Goal: Information Seeking & Learning: Learn about a topic

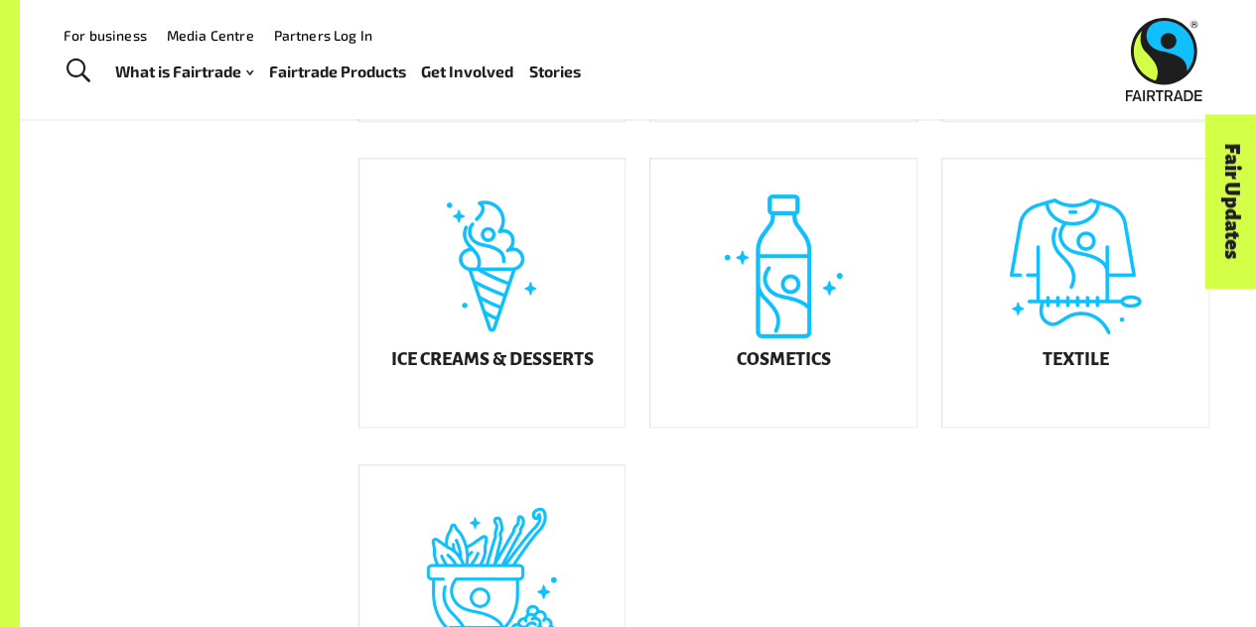
scroll to position [1032, 0]
click at [515, 356] on div "Ice Creams & Desserts" at bounding box center [492, 294] width 266 height 268
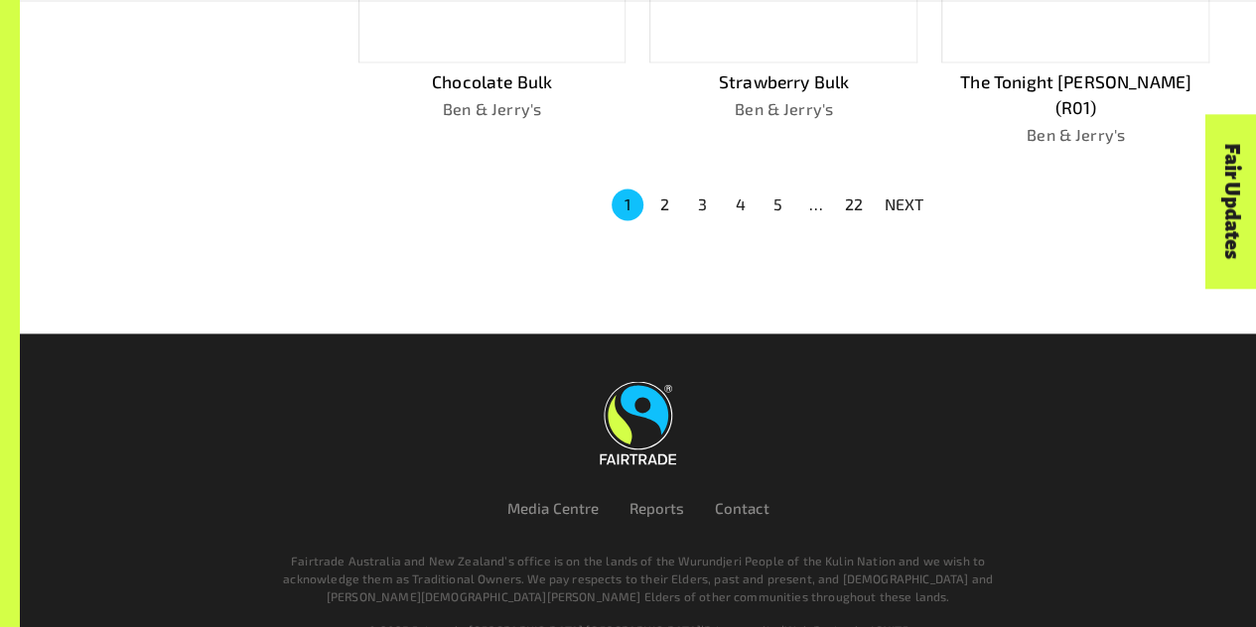
scroll to position [1358, 0]
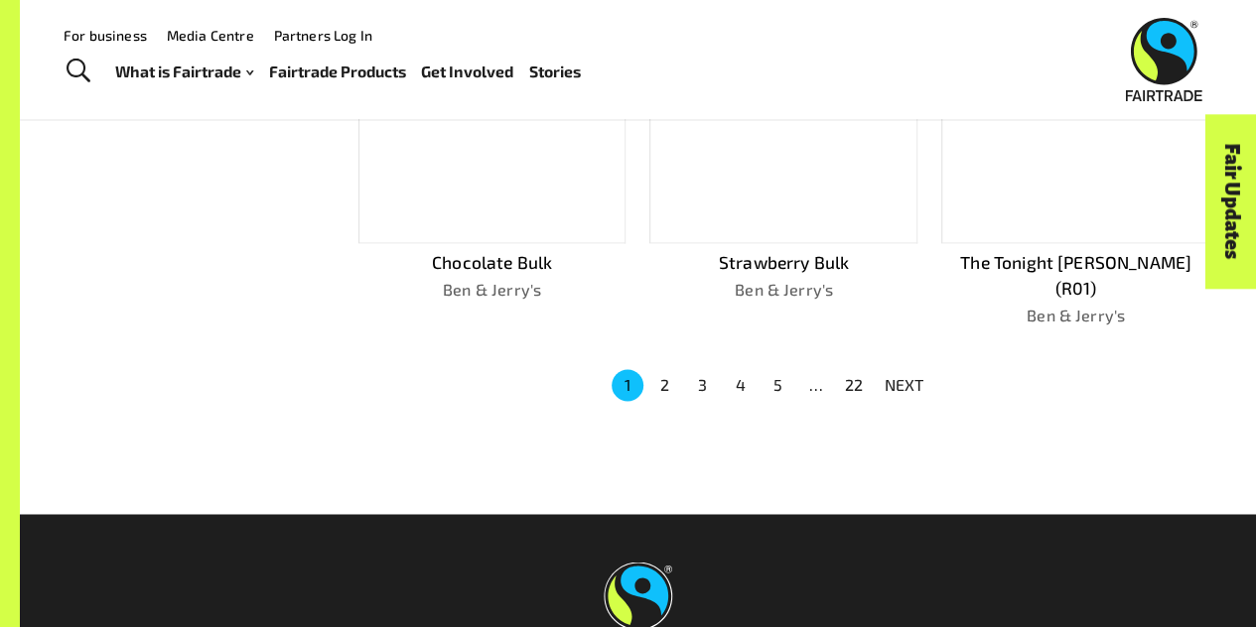
click at [731, 369] on button "4" at bounding box center [741, 385] width 32 height 32
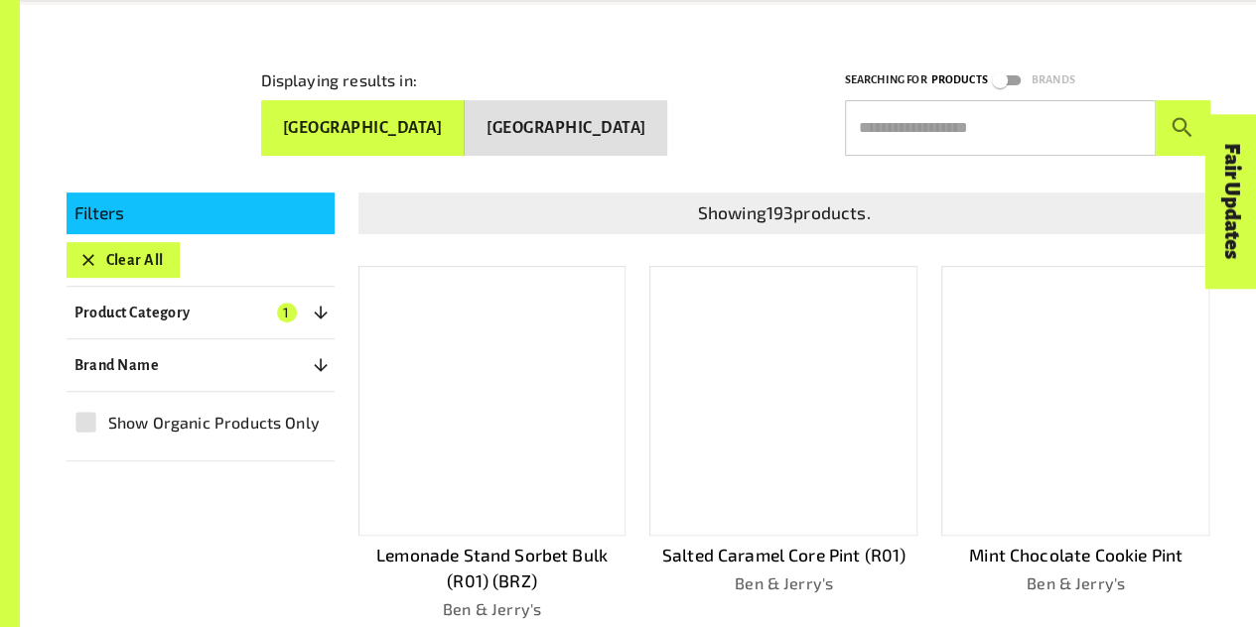
scroll to position [352, 0]
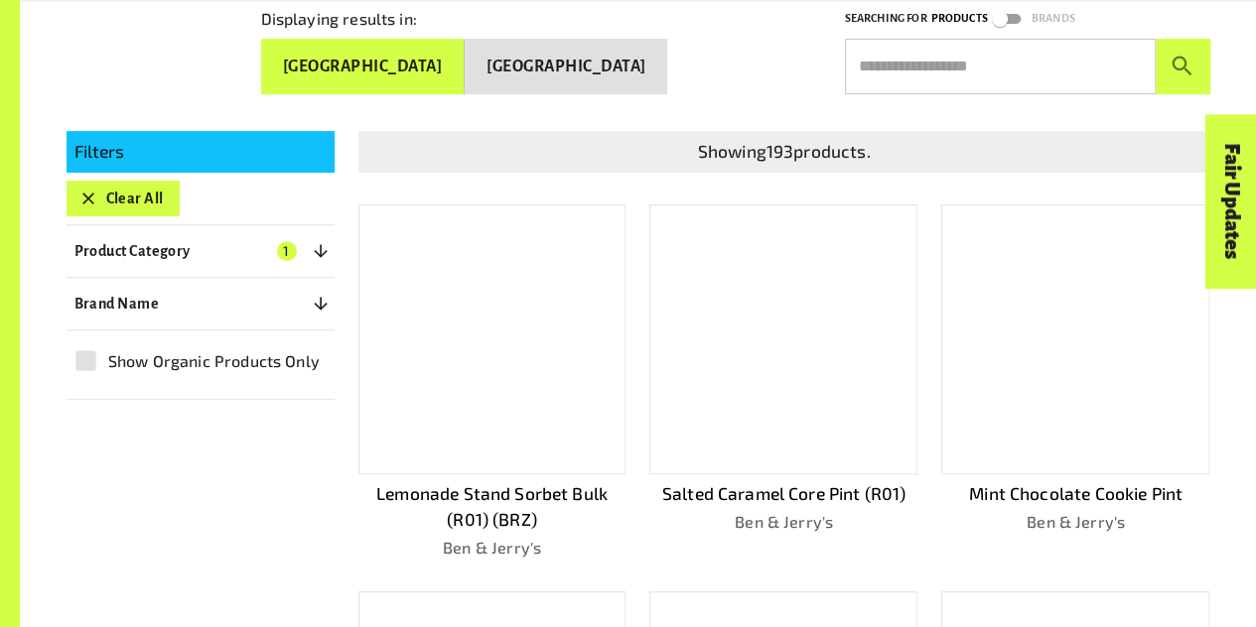
click at [290, 246] on span "1" at bounding box center [287, 251] width 20 height 20
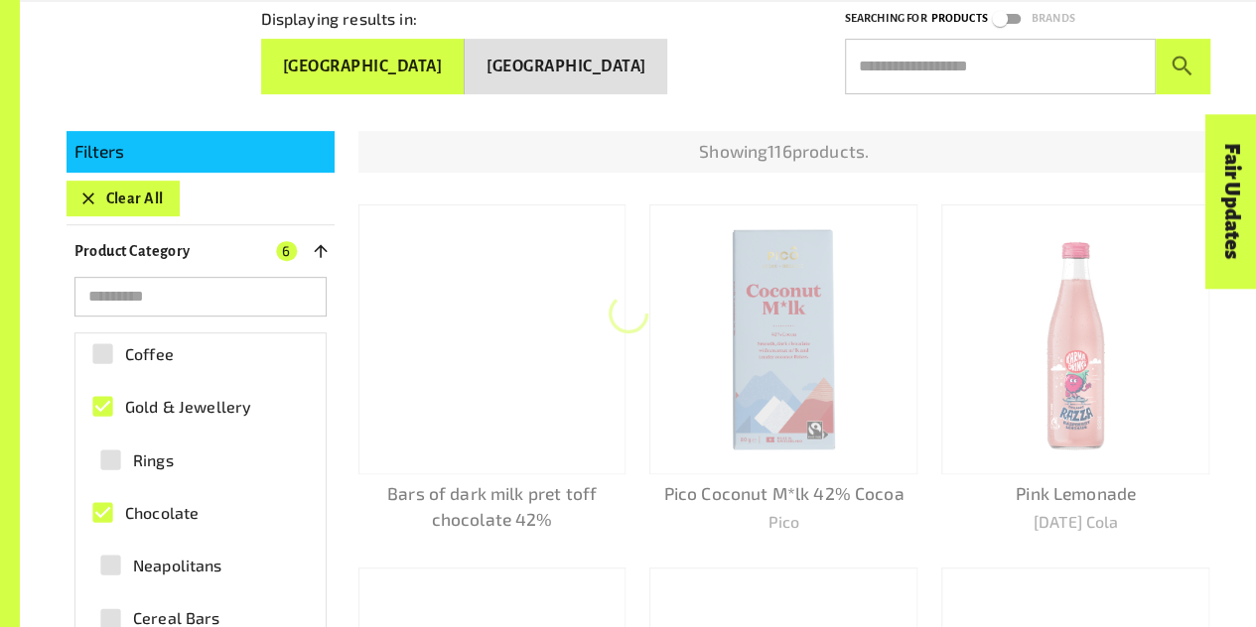
scroll to position [0, 0]
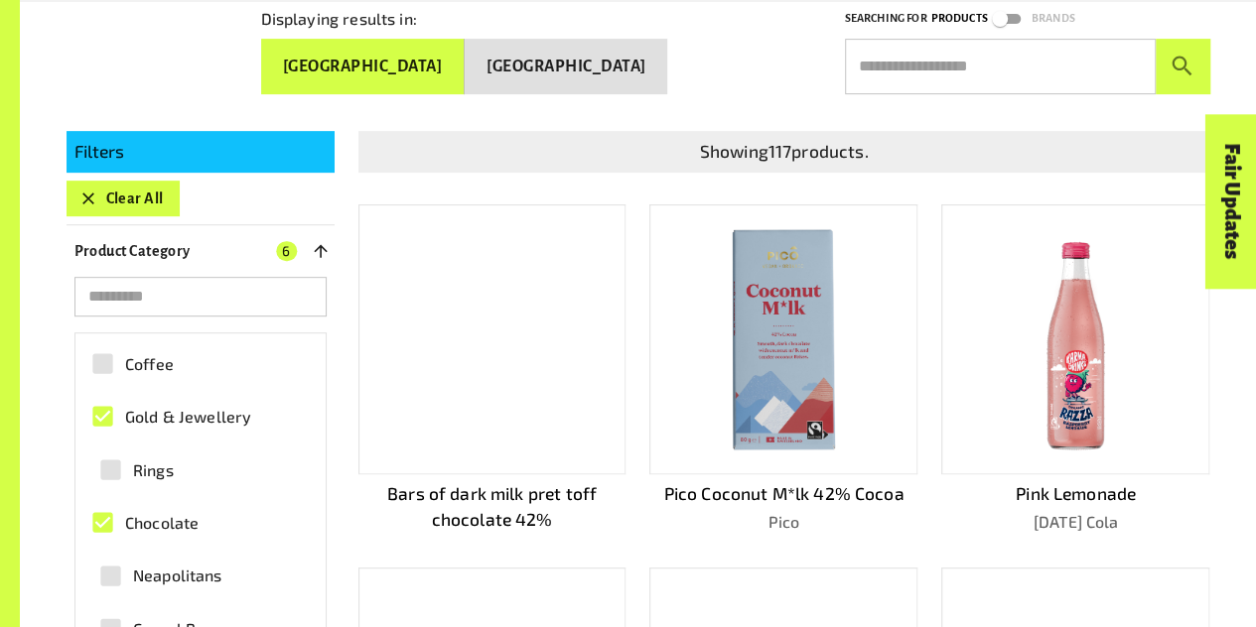
click at [635, 518] on div "Pico Coconut M*lk 42% Cocoa Pico" at bounding box center [771, 354] width 292 height 363
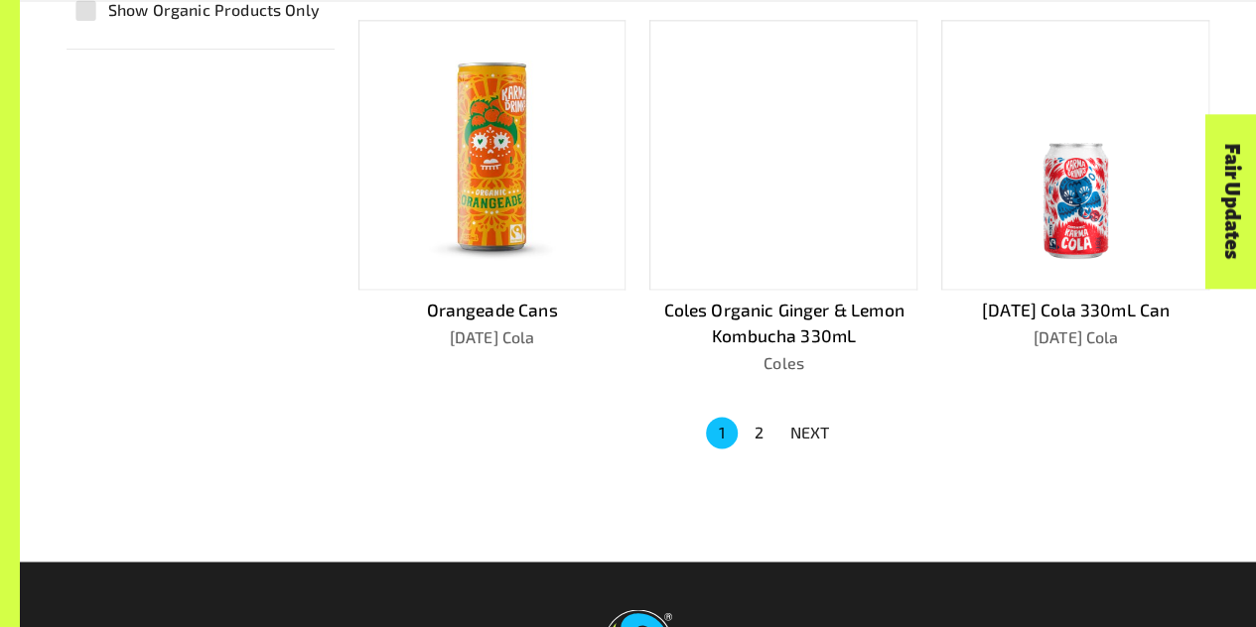
scroll to position [1285, 0]
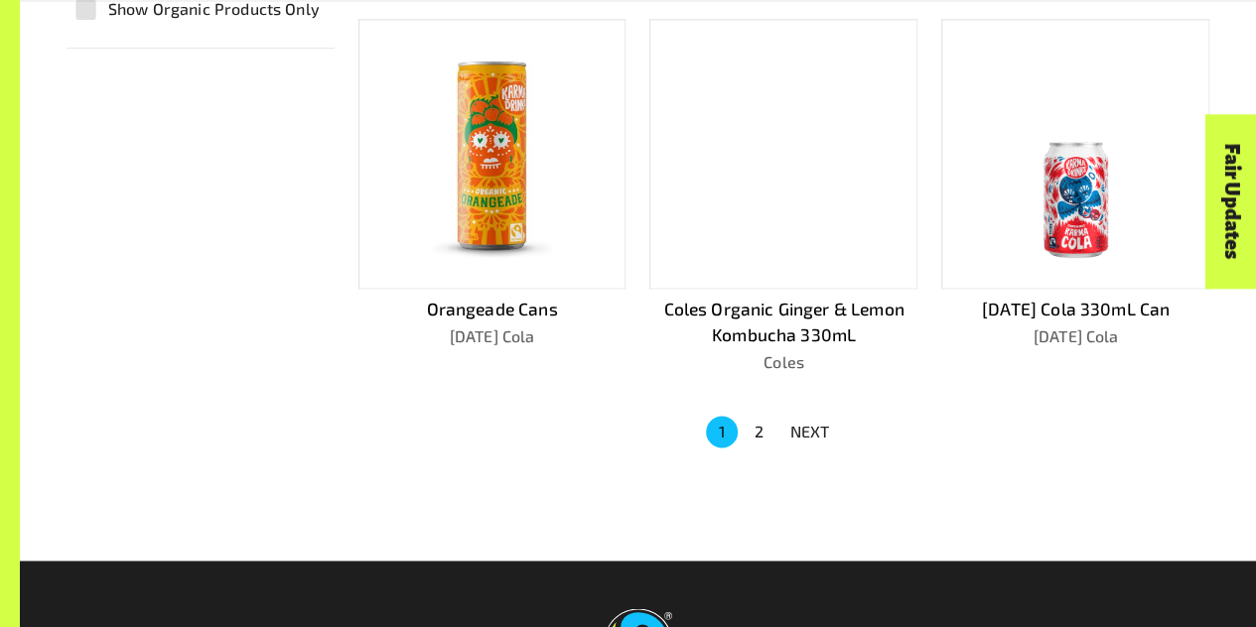
click at [758, 430] on button "2" at bounding box center [759, 432] width 32 height 32
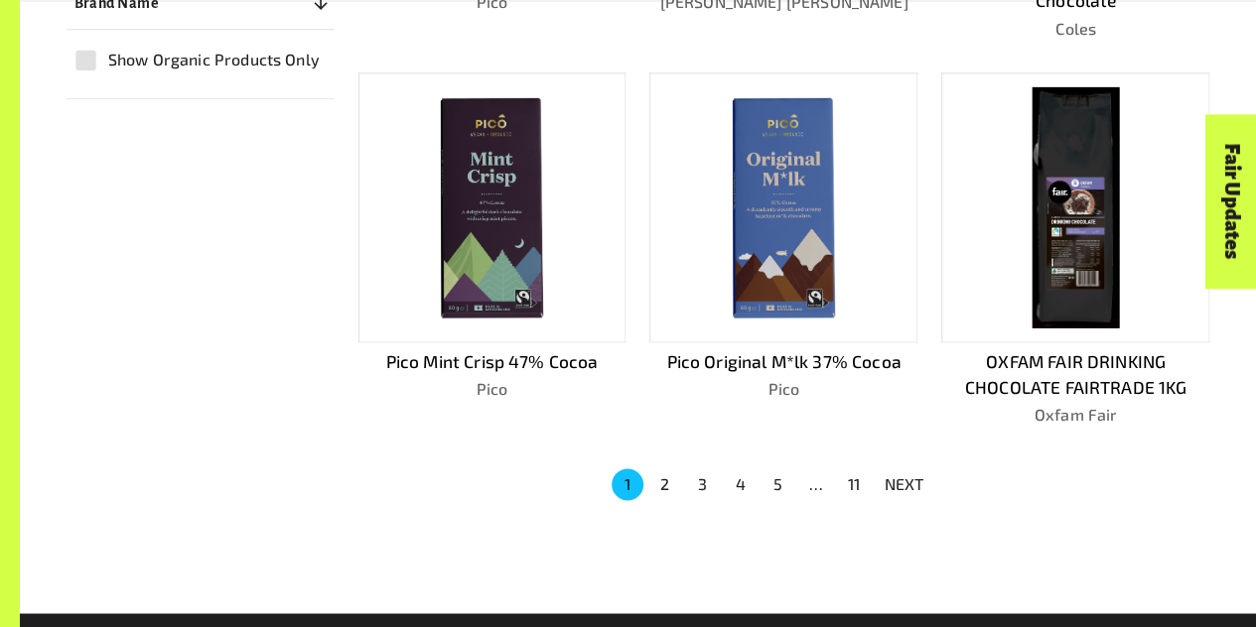
scroll to position [1237, 0]
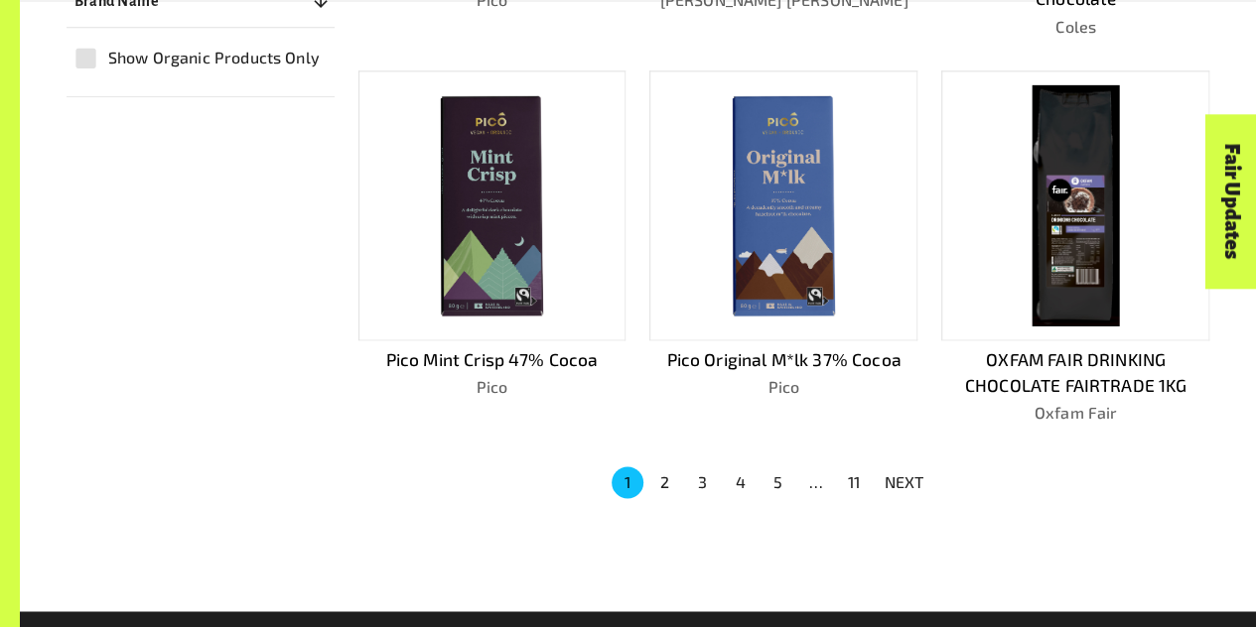
click at [661, 483] on button "2" at bounding box center [665, 483] width 32 height 32
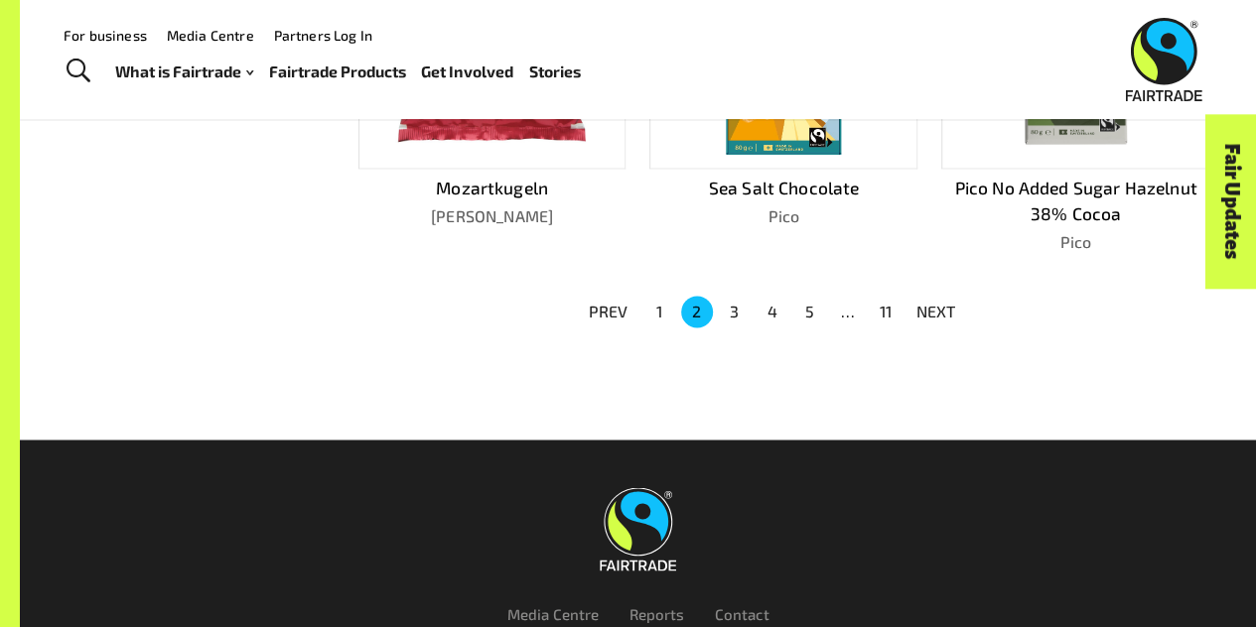
scroll to position [1482, 0]
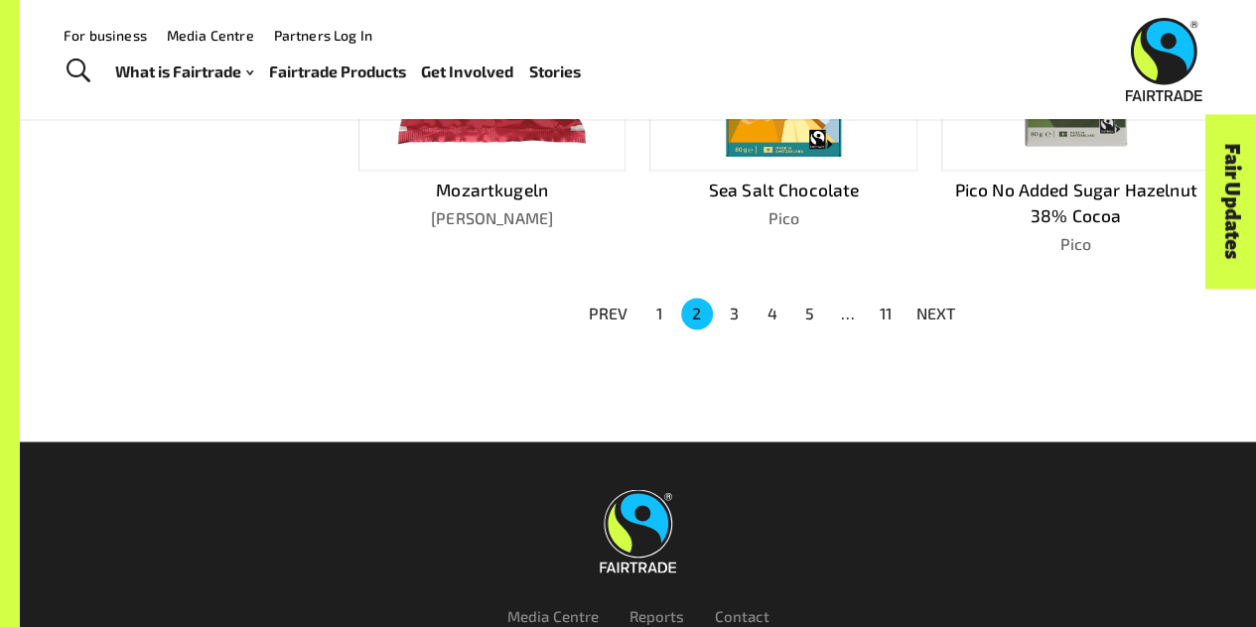
click at [725, 305] on button "3" at bounding box center [735, 314] width 32 height 32
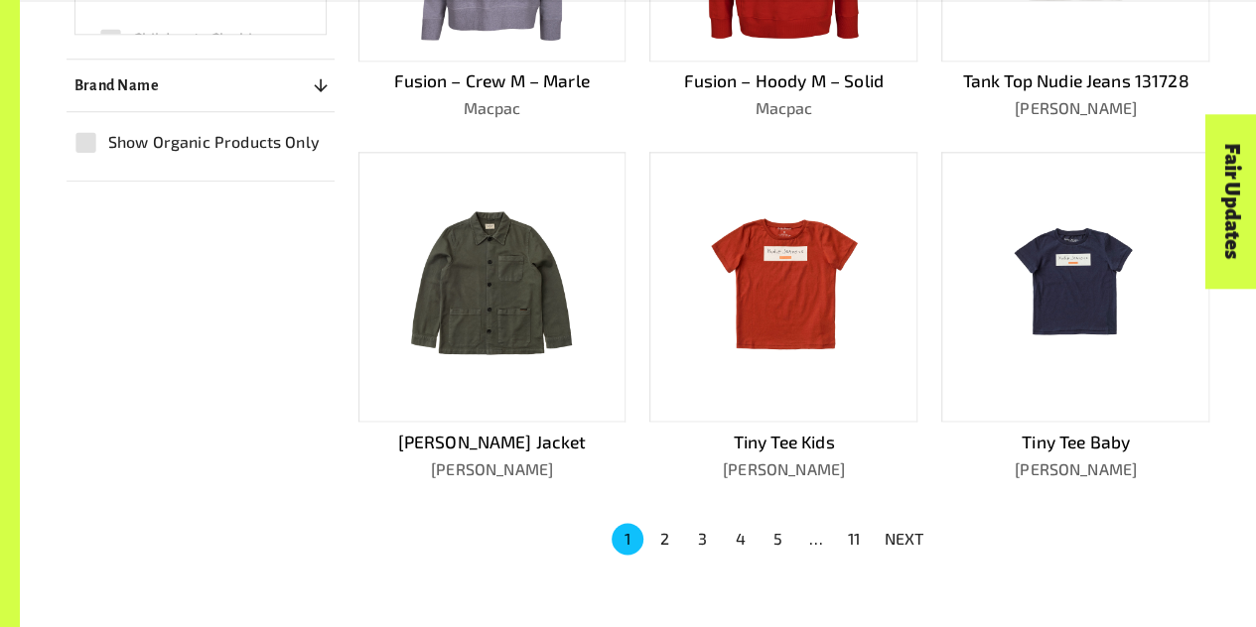
scroll to position [1153, 0]
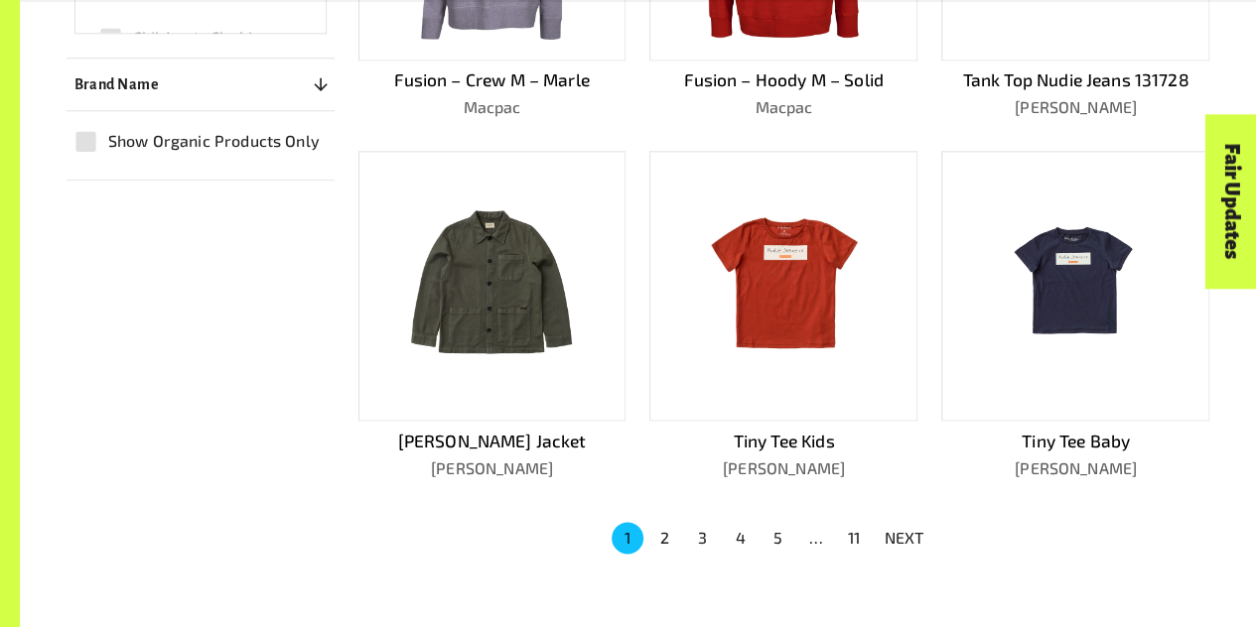
click at [667, 522] on button "2" at bounding box center [665, 538] width 32 height 32
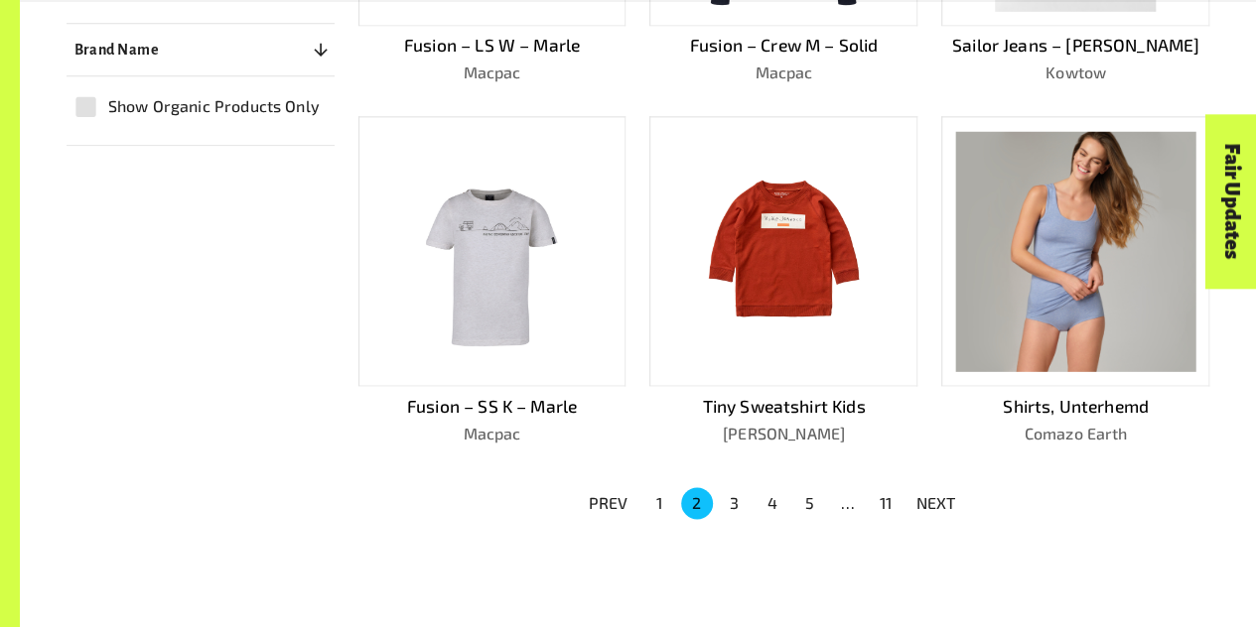
scroll to position [1189, 0]
click at [816, 486] on button "5" at bounding box center [810, 502] width 32 height 32
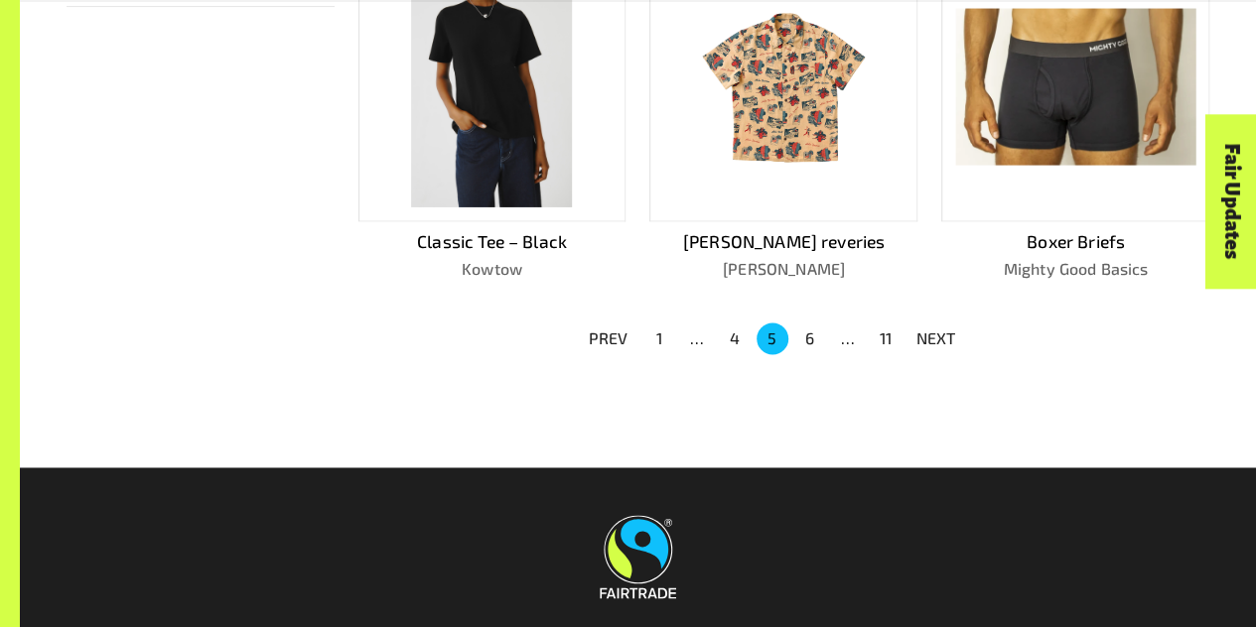
scroll to position [1332, 0]
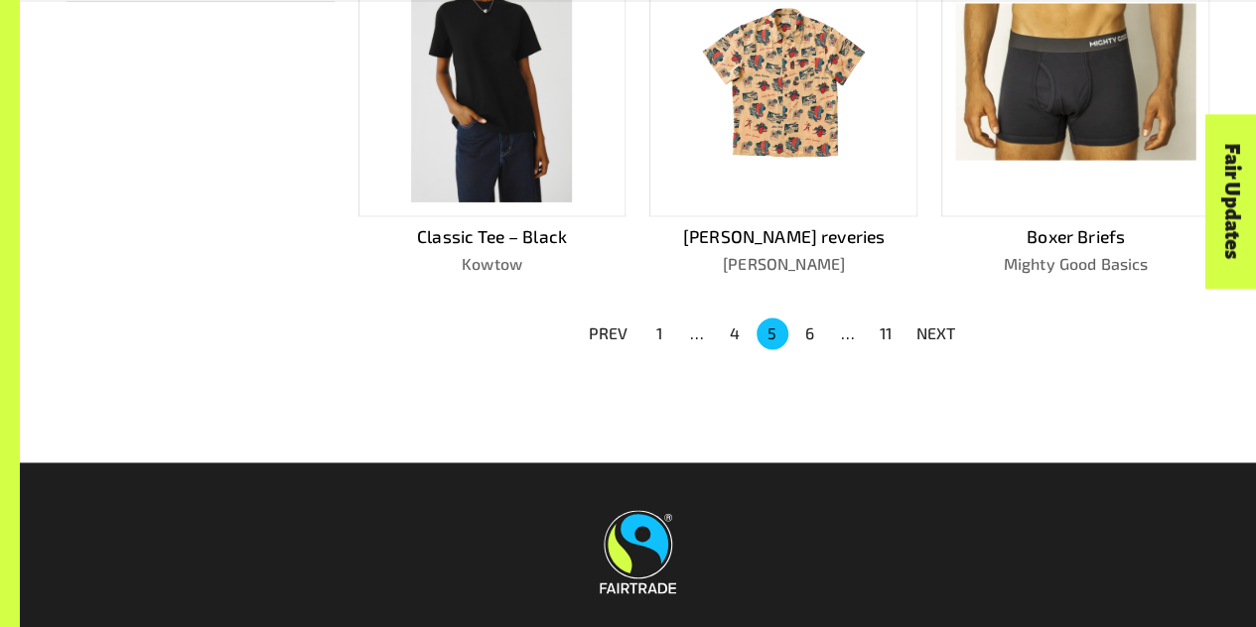
click at [811, 327] on button "6" at bounding box center [810, 334] width 32 height 32
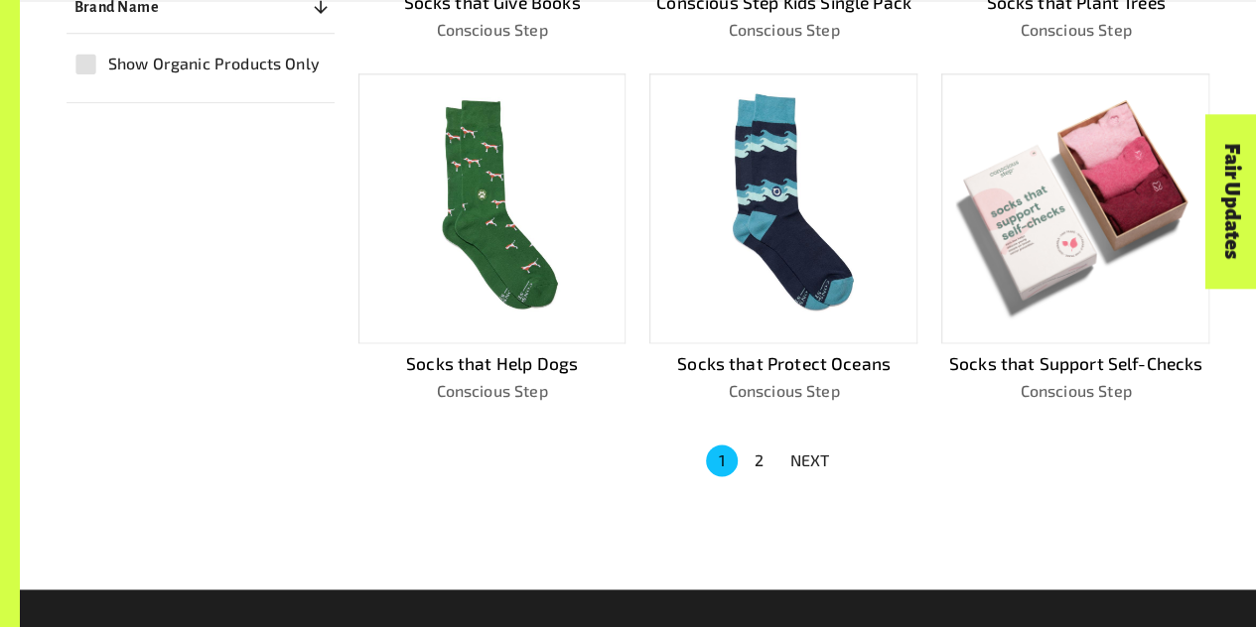
scroll to position [1232, 0]
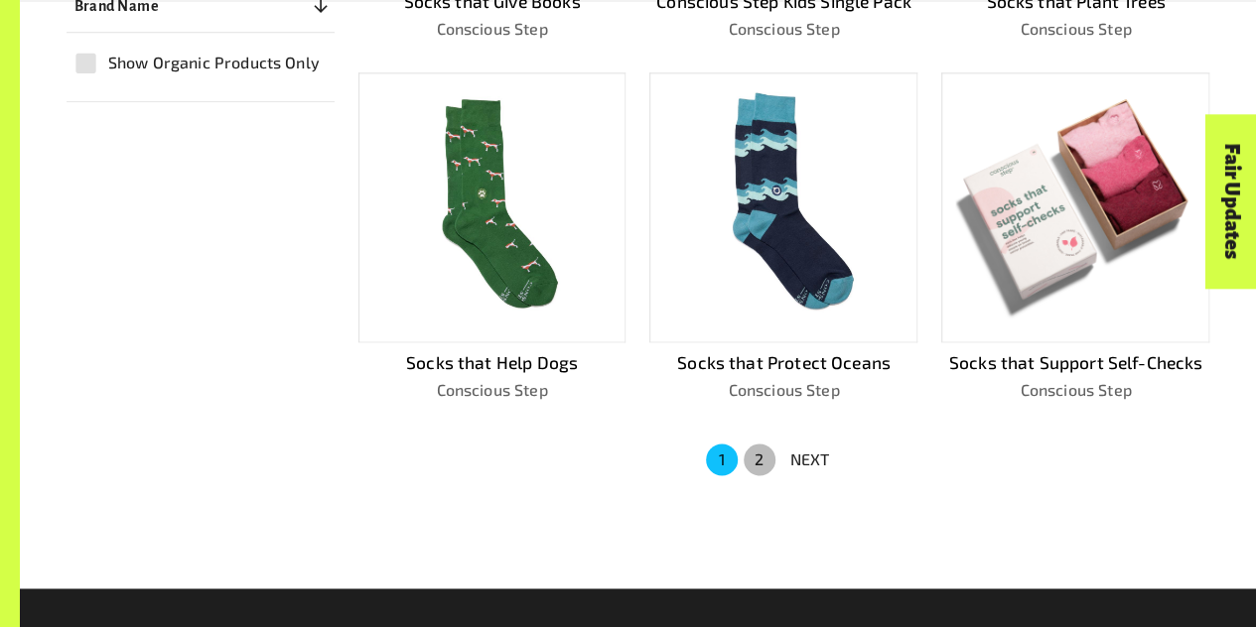
click at [760, 444] on button "2" at bounding box center [759, 460] width 32 height 32
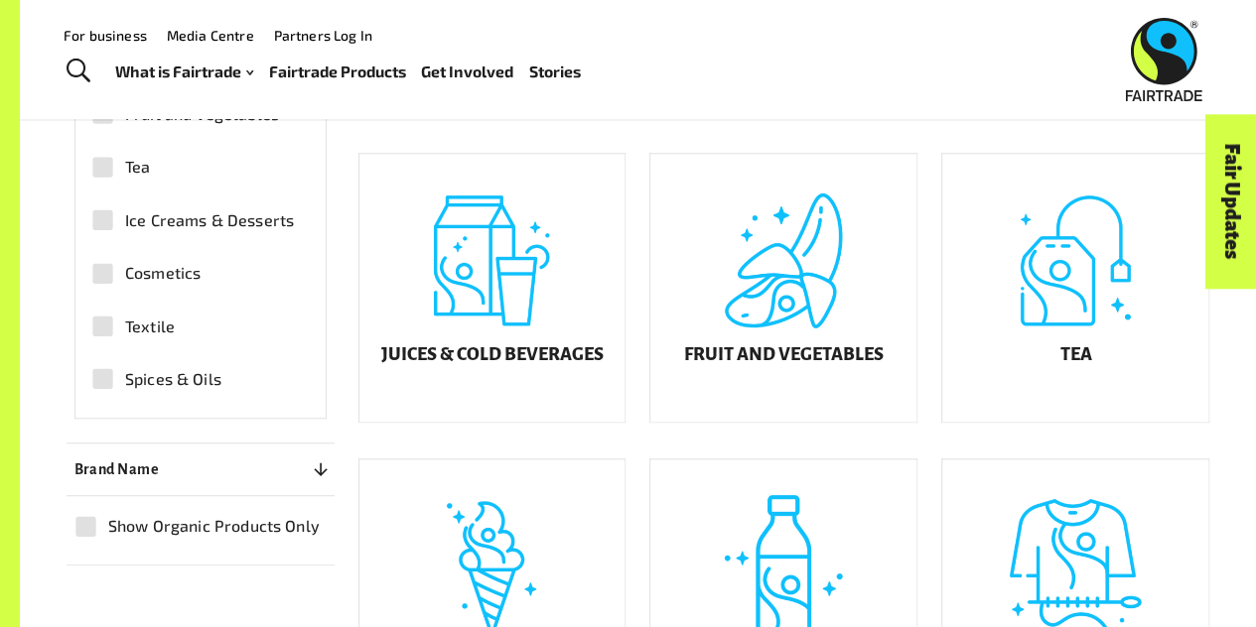
scroll to position [714, 0]
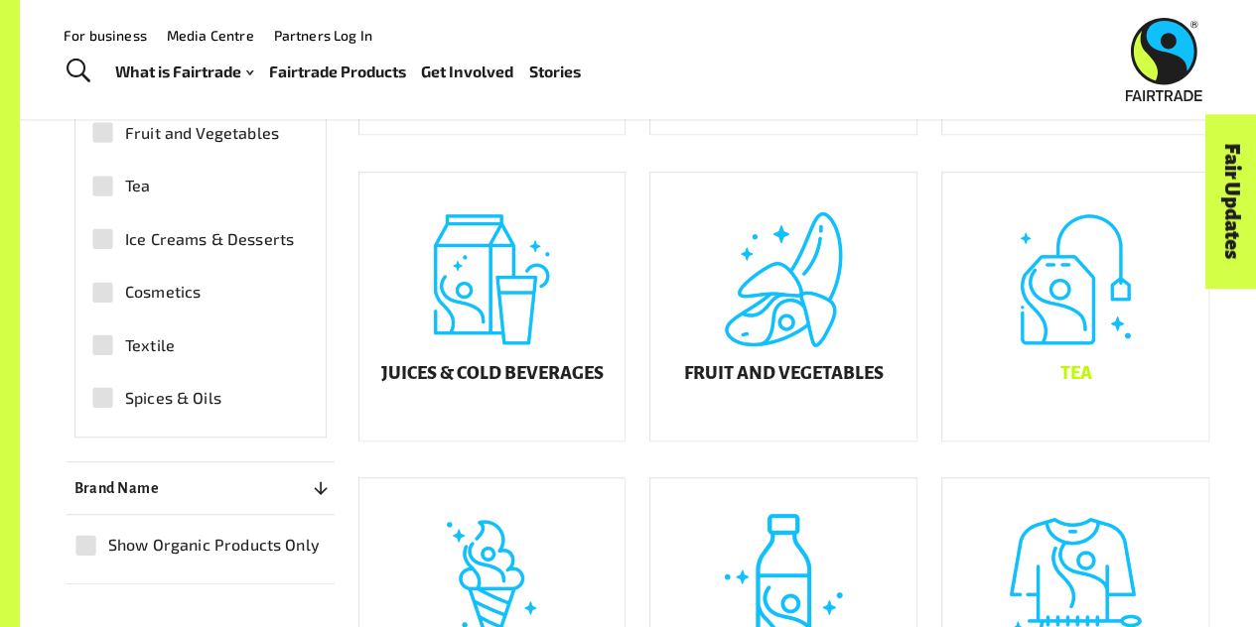
click at [1030, 335] on div "Tea" at bounding box center [1075, 307] width 266 height 268
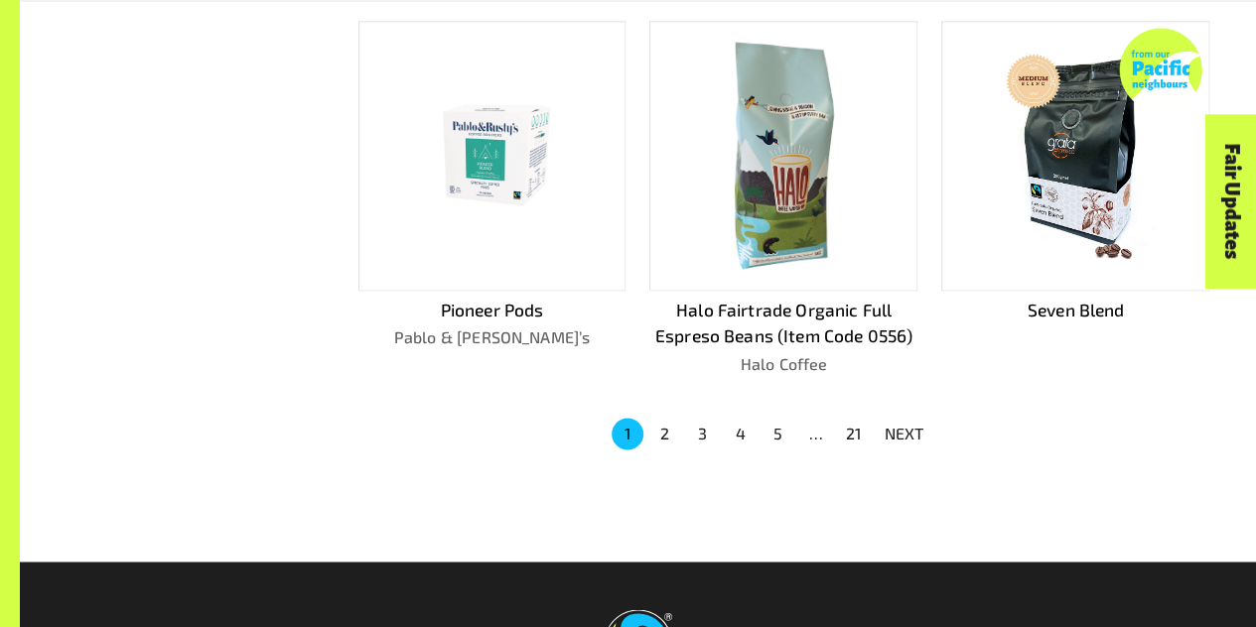
scroll to position [1339, 0]
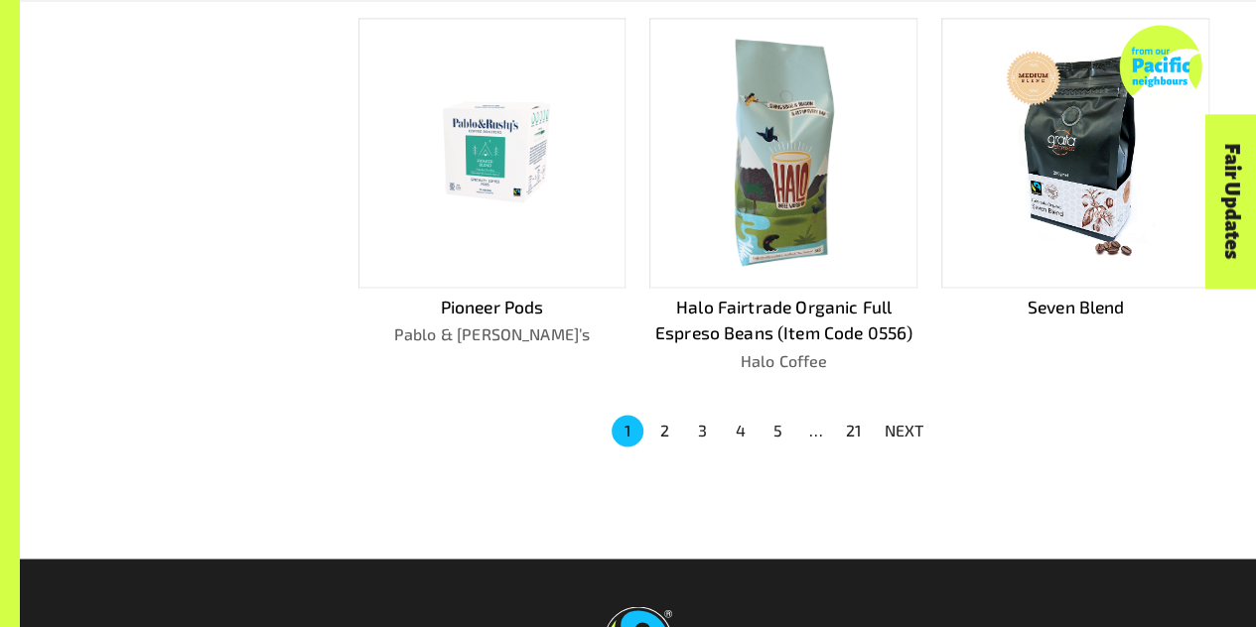
click at [655, 438] on button "2" at bounding box center [665, 431] width 32 height 32
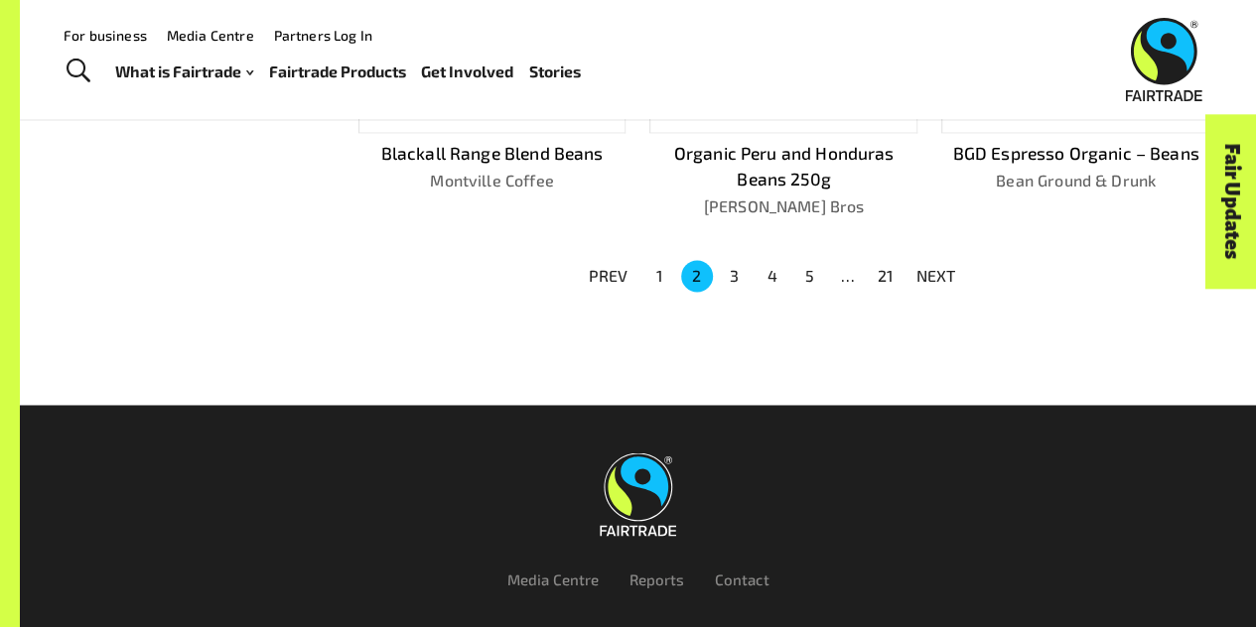
scroll to position [1440, 0]
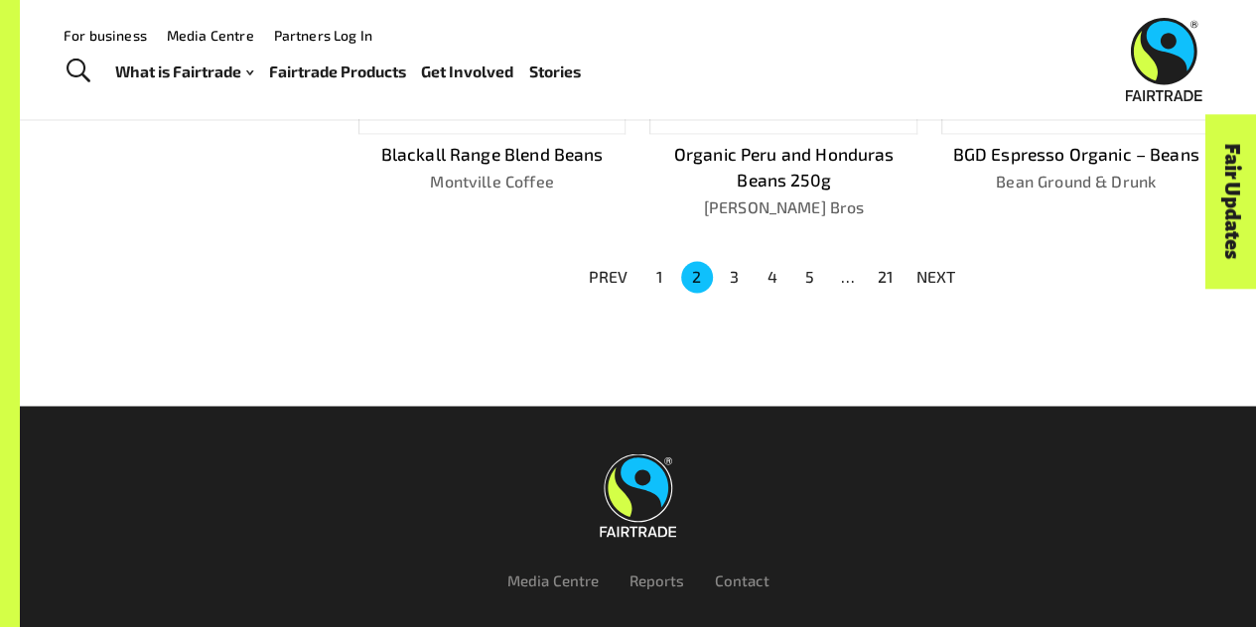
click at [728, 277] on button "3" at bounding box center [735, 277] width 32 height 32
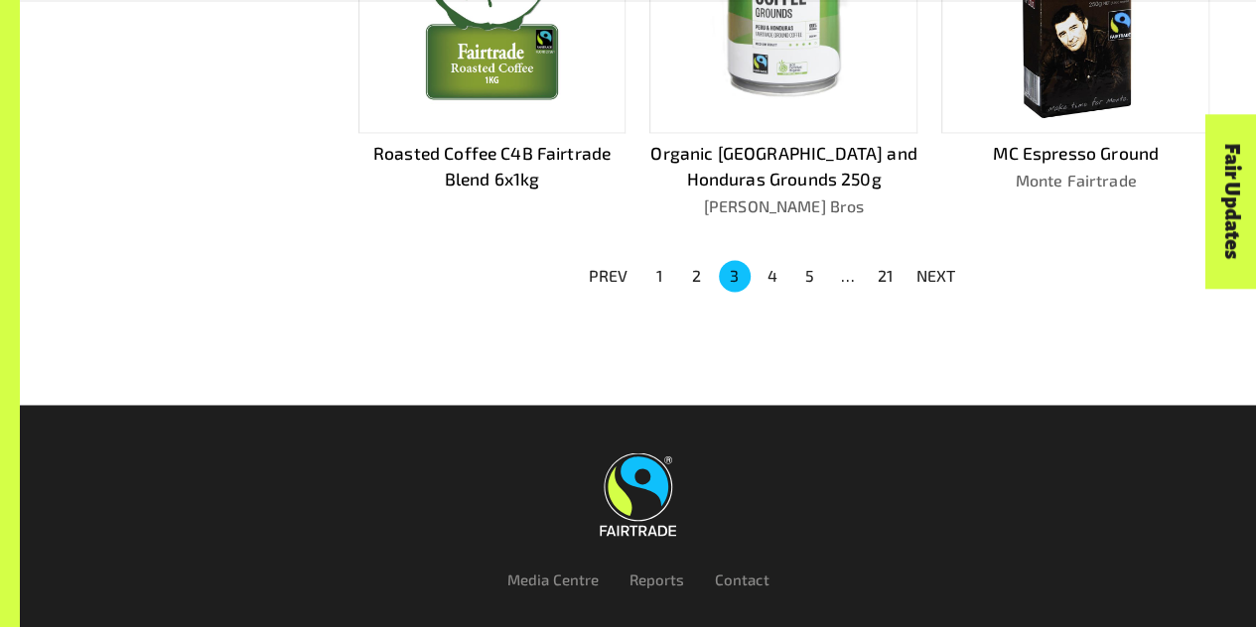
scroll to position [1442, 0]
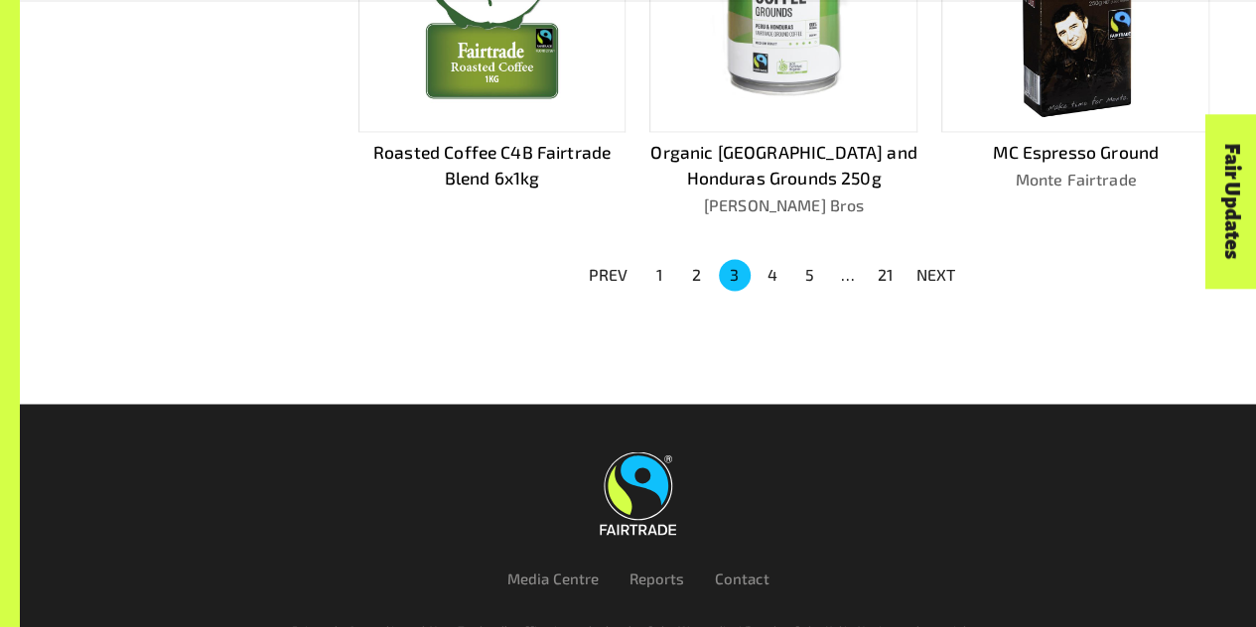
click at [769, 274] on button "4" at bounding box center [772, 275] width 32 height 32
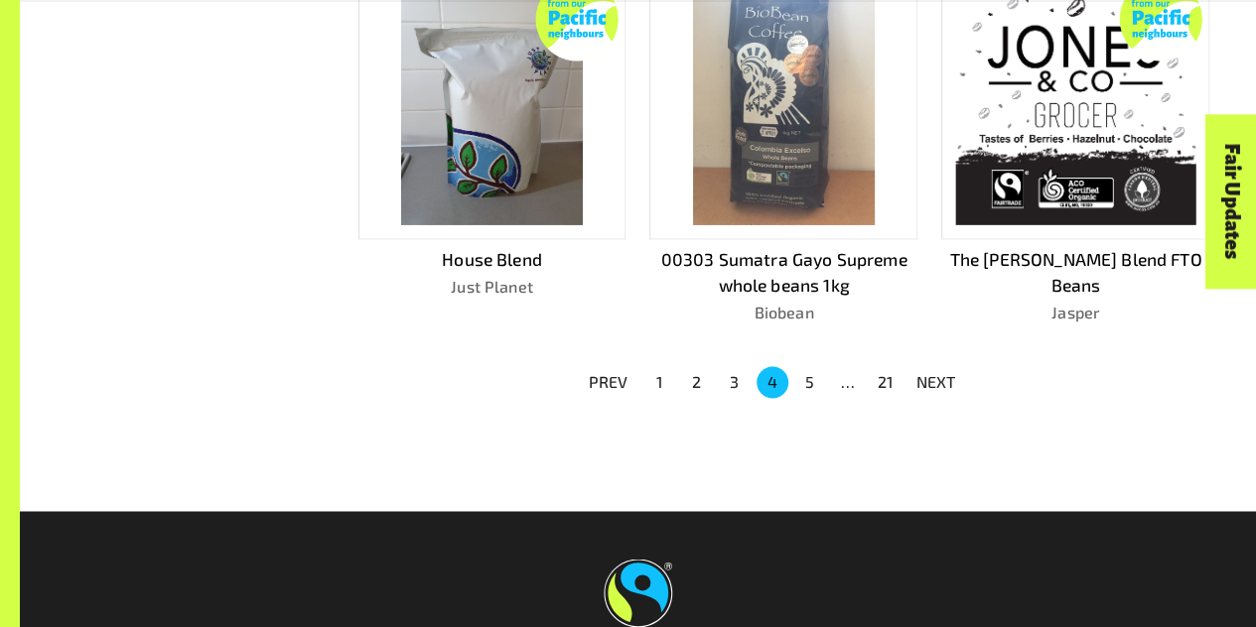
scroll to position [1524, 0]
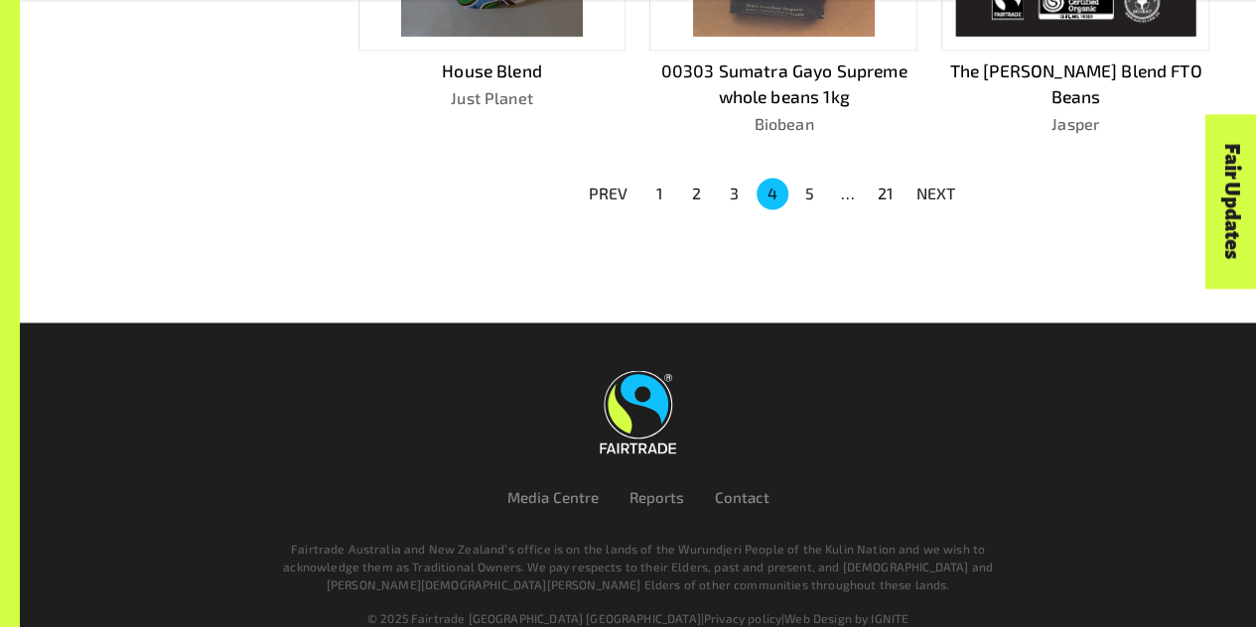
click at [814, 178] on button "5" at bounding box center [810, 194] width 32 height 32
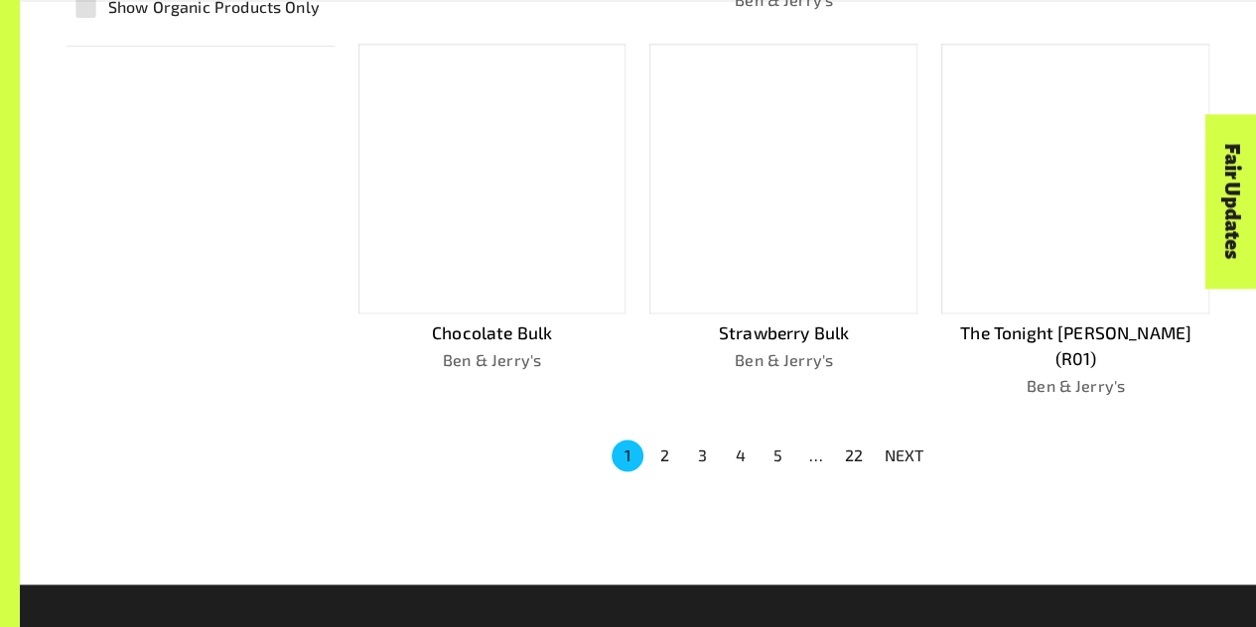
scroll to position [1311, 0]
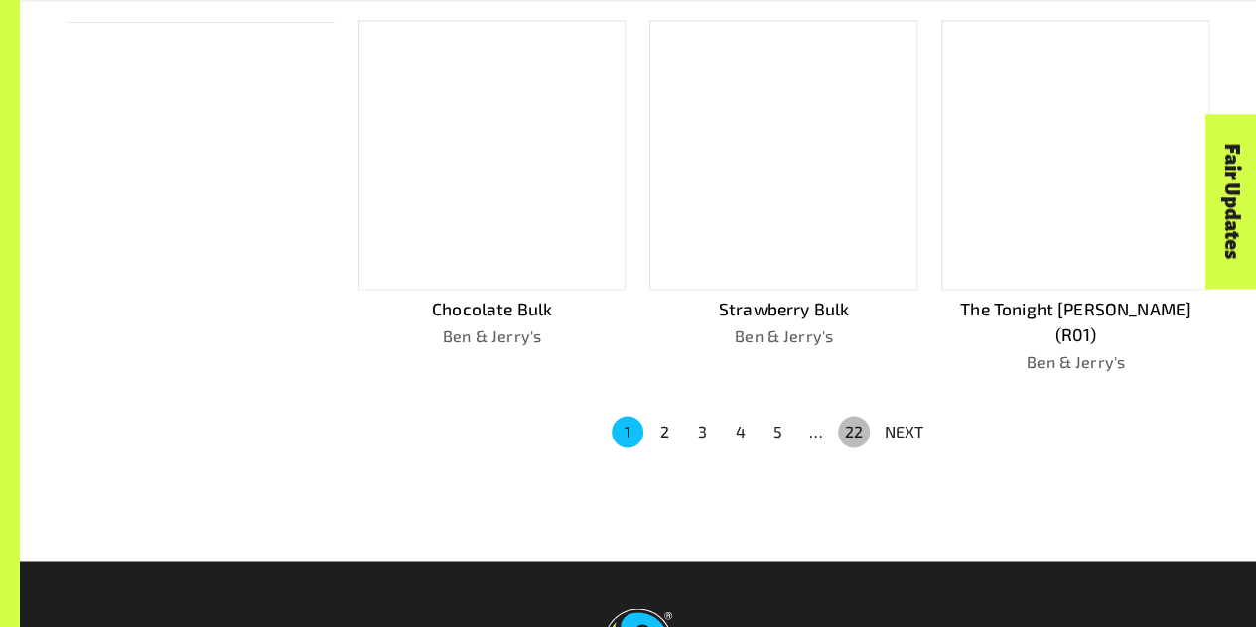
click at [852, 416] on button "22" at bounding box center [854, 432] width 32 height 32
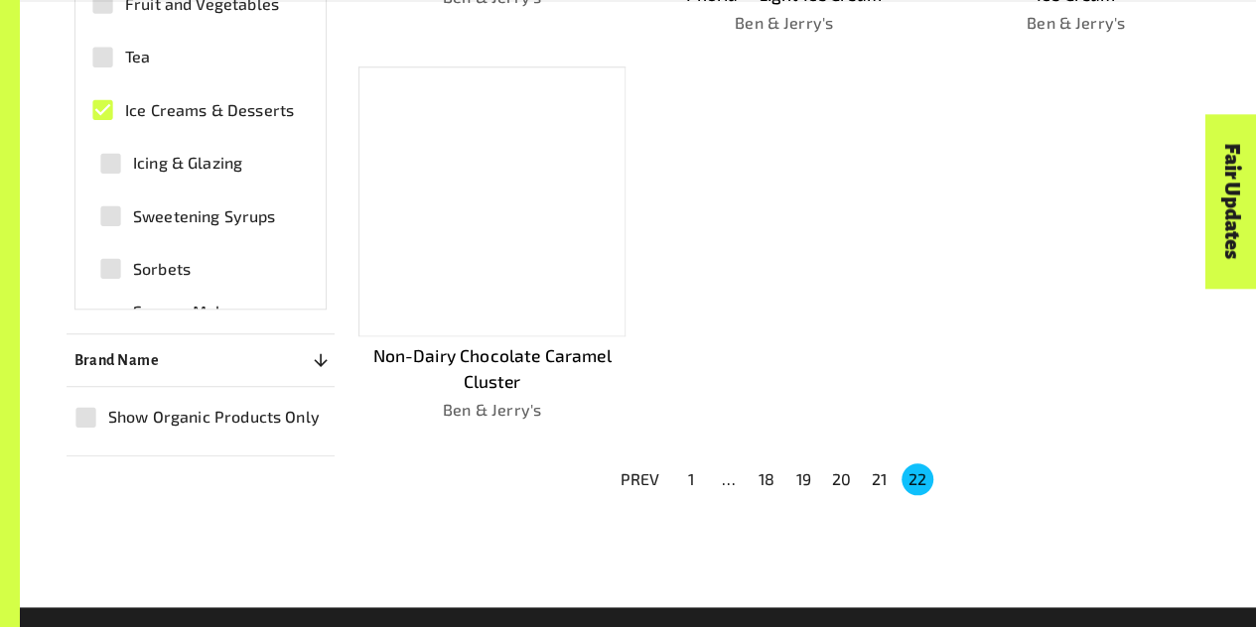
scroll to position [873, 0]
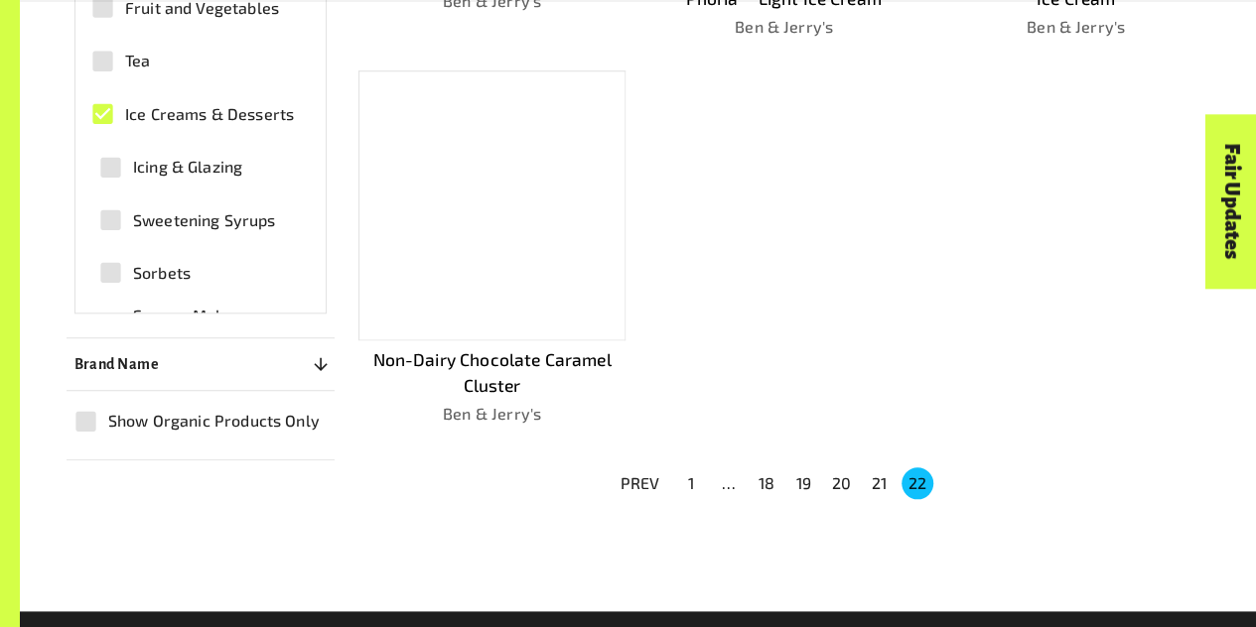
click at [849, 475] on button "20" at bounding box center [842, 484] width 32 height 32
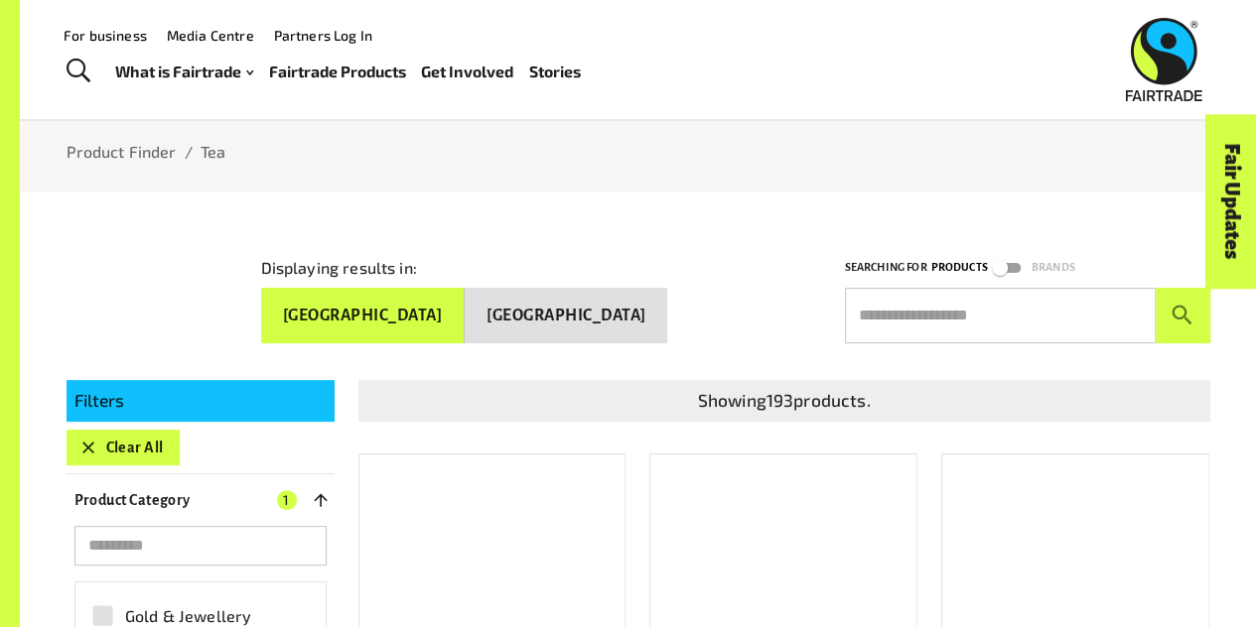
scroll to position [0, 0]
